Goal: Information Seeking & Learning: Learn about a topic

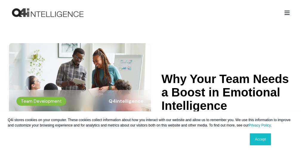
click at [151, 77] on header "Team Development Q4intelligence Why Your Team Needs a Boost in Emotional Intell…" at bounding box center [151, 78] width 302 height 107
click at [151, 130] on div "Q4i stores cookies on your computer. These cookies collect information about ho…" at bounding box center [151, 133] width 299 height 42
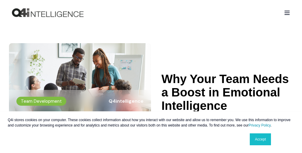
click at [151, 130] on div "Q4i stores cookies on your computer. These cookies collect information about ho…" at bounding box center [151, 133] width 299 height 42
click at [151, 77] on header "Team Development Q4intelligence Why Your Team Needs a Boost in Emotional Intell…" at bounding box center [151, 78] width 302 height 107
click at [151, 130] on div "Q4i stores cookies on your computer. These cookies collect information about ho…" at bounding box center [151, 133] width 299 height 42
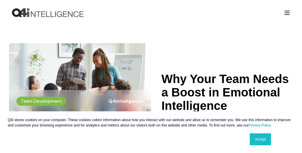
click at [151, 130] on div "Q4i stores cookies on your computer. These cookies collect information about ho…" at bounding box center [151, 133] width 299 height 42
